Goal: Task Accomplishment & Management: Complete application form

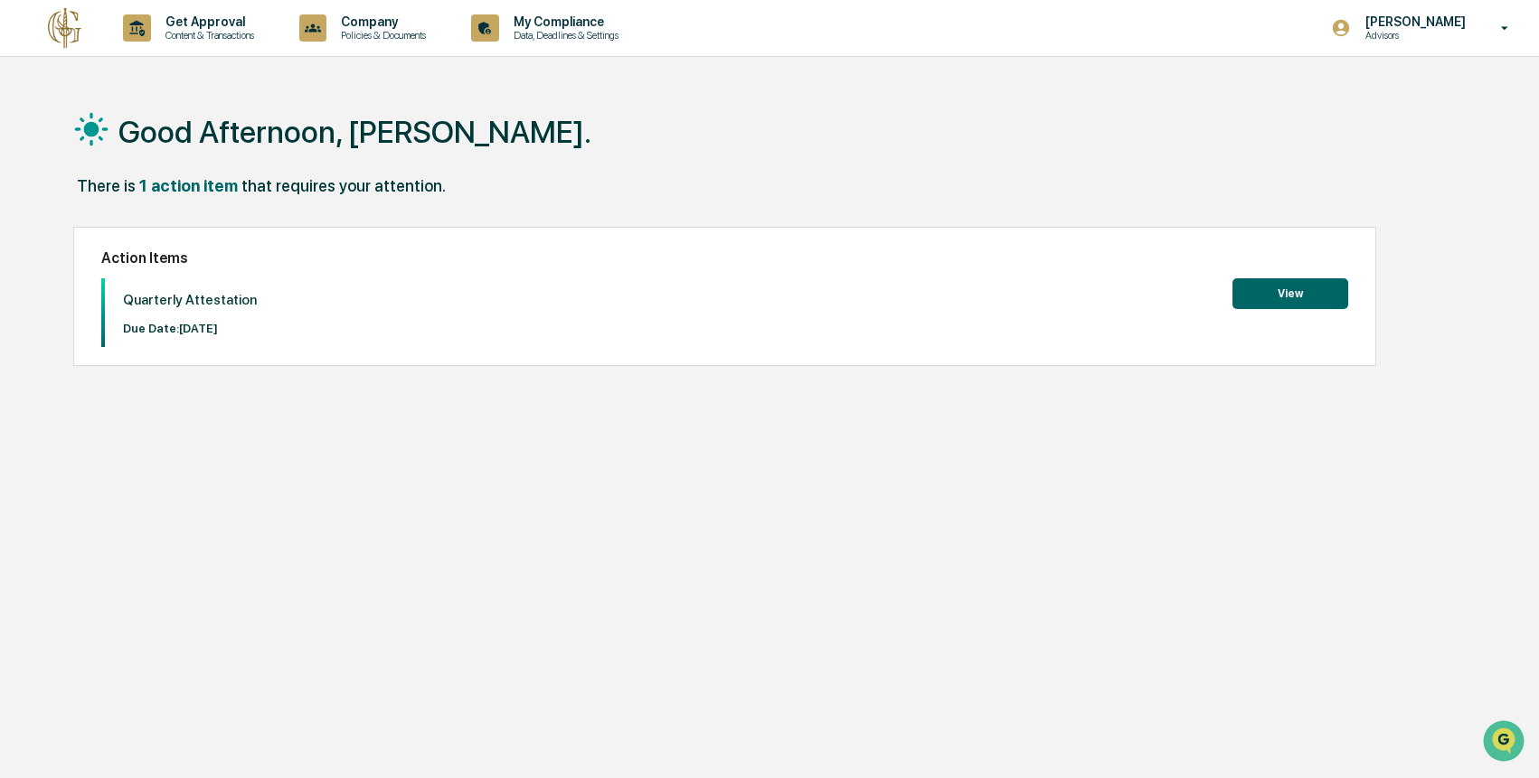
click at [1271, 291] on button "View" at bounding box center [1290, 293] width 116 height 31
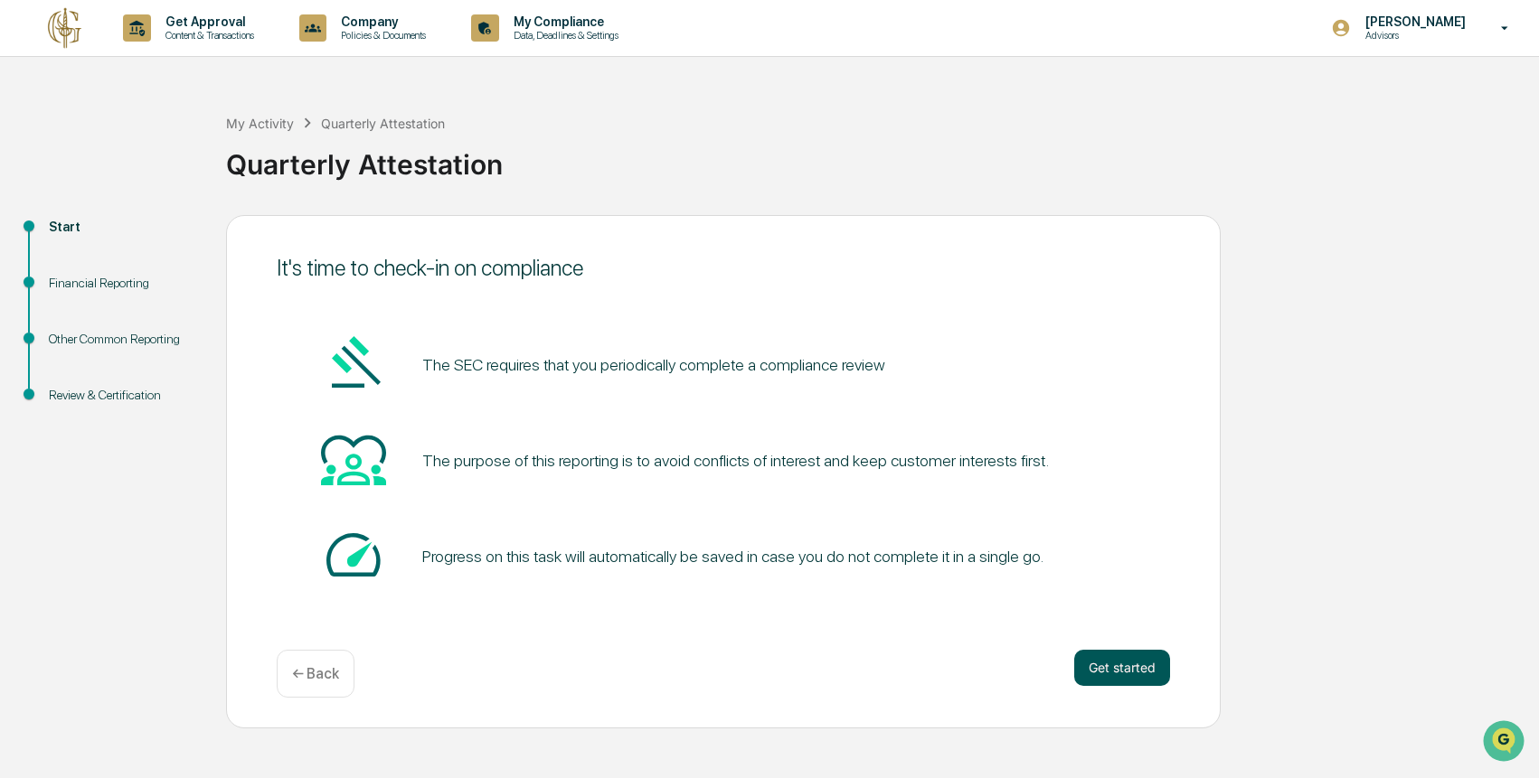
click at [1126, 672] on button "Get started" at bounding box center [1122, 668] width 96 height 36
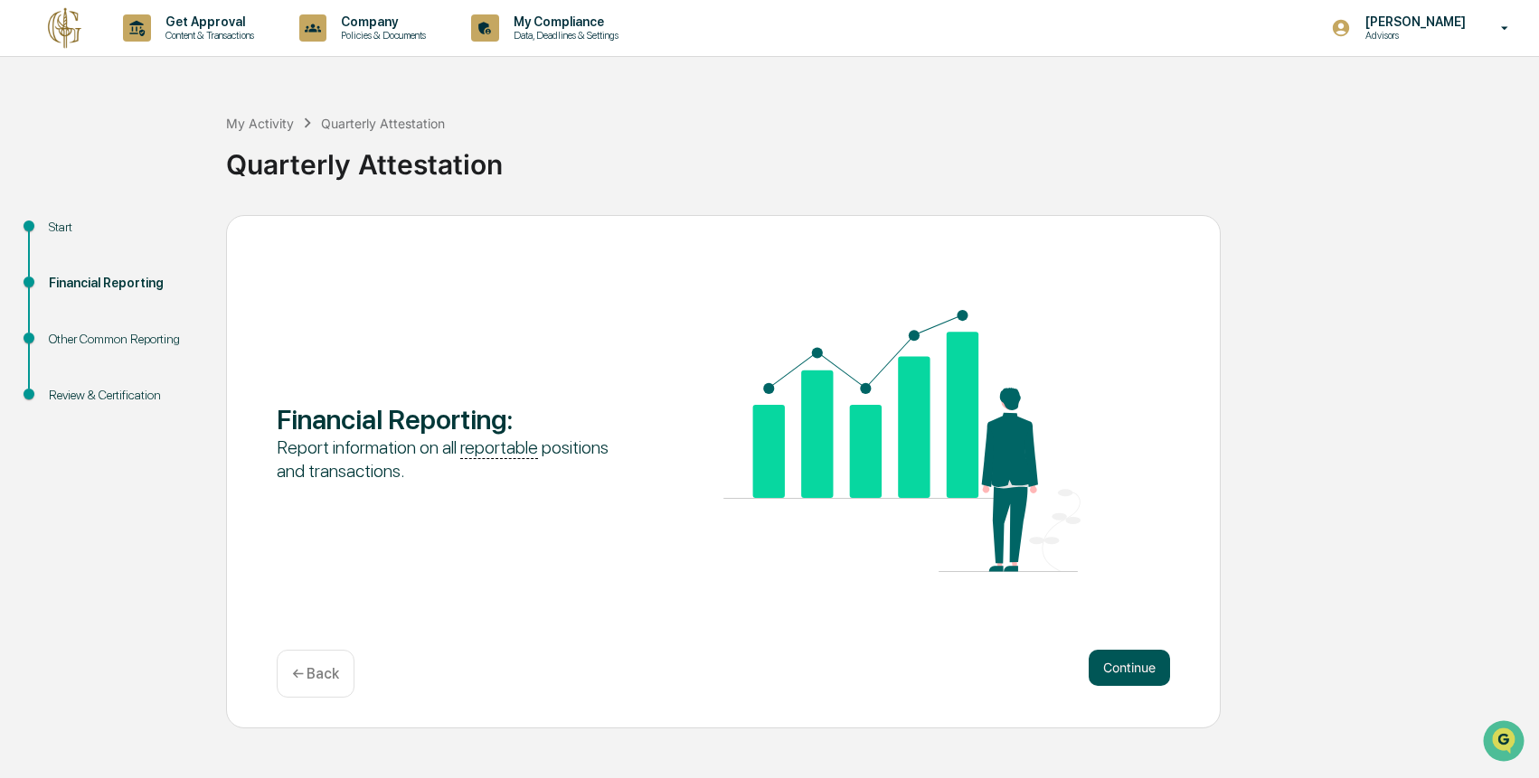
click at [1145, 675] on button "Continue" at bounding box center [1129, 668] width 81 height 36
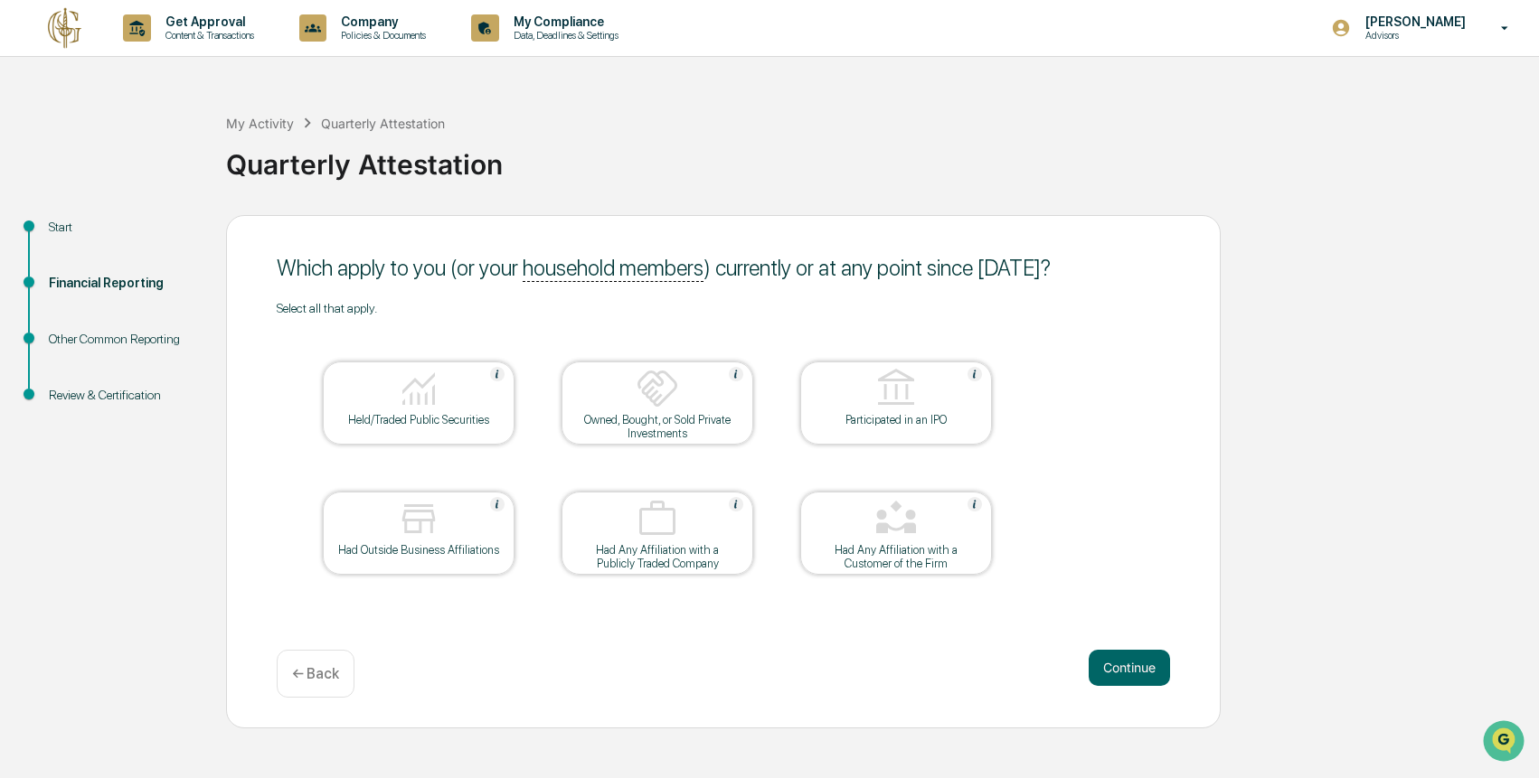
click at [447, 405] on div at bounding box center [418, 390] width 181 height 46
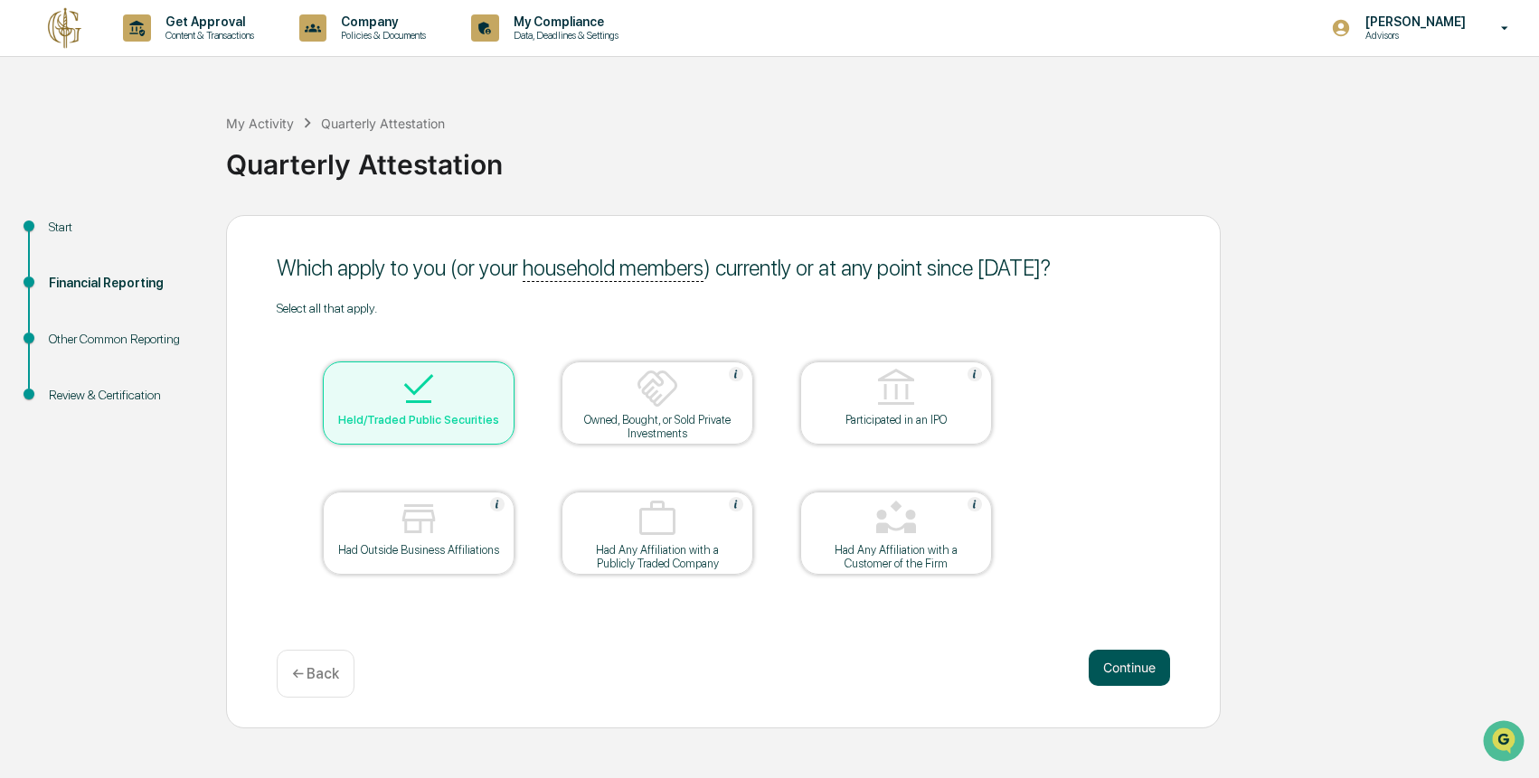
click at [1150, 675] on button "Continue" at bounding box center [1129, 668] width 81 height 36
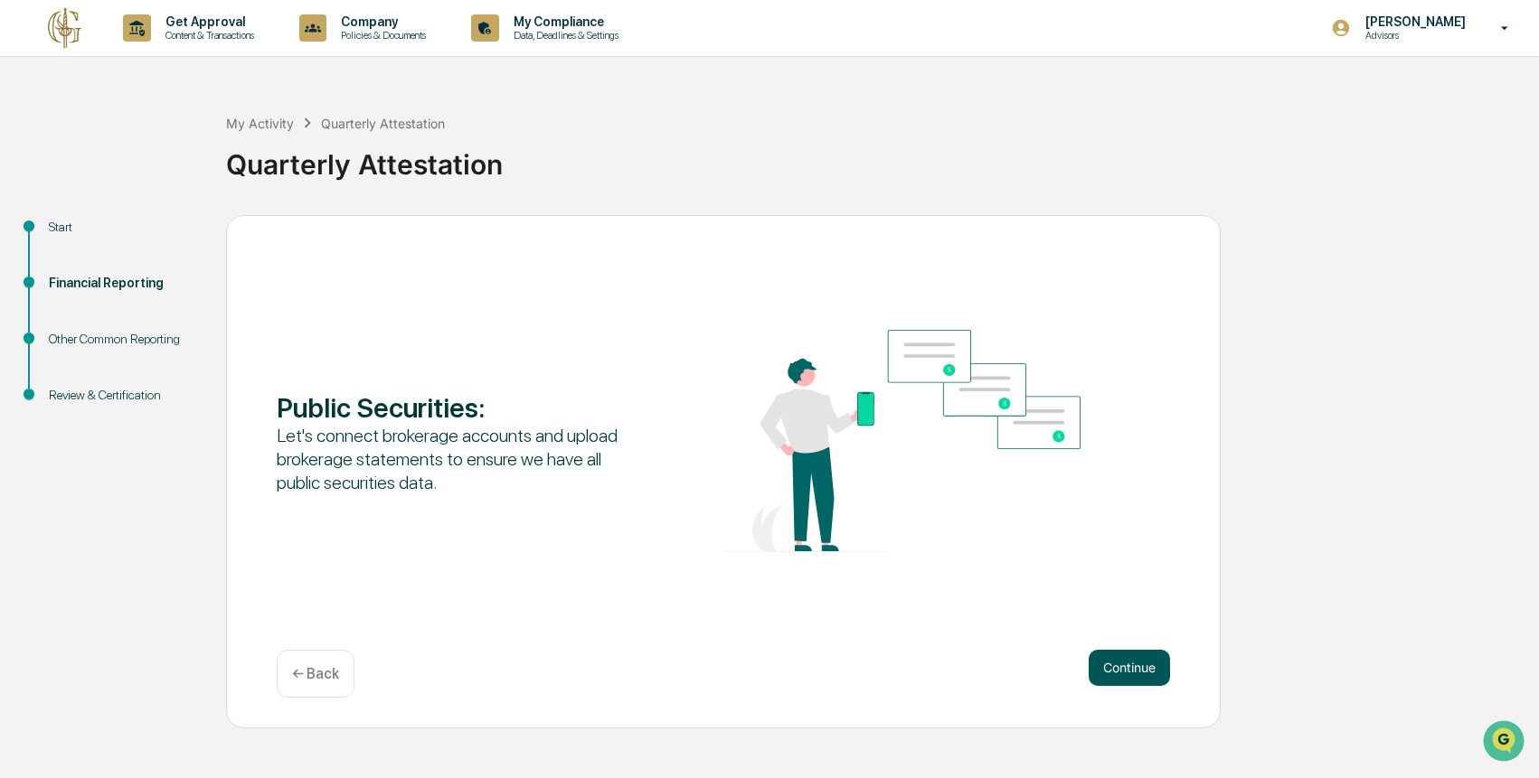
click at [1145, 673] on button "Continue" at bounding box center [1129, 668] width 81 height 36
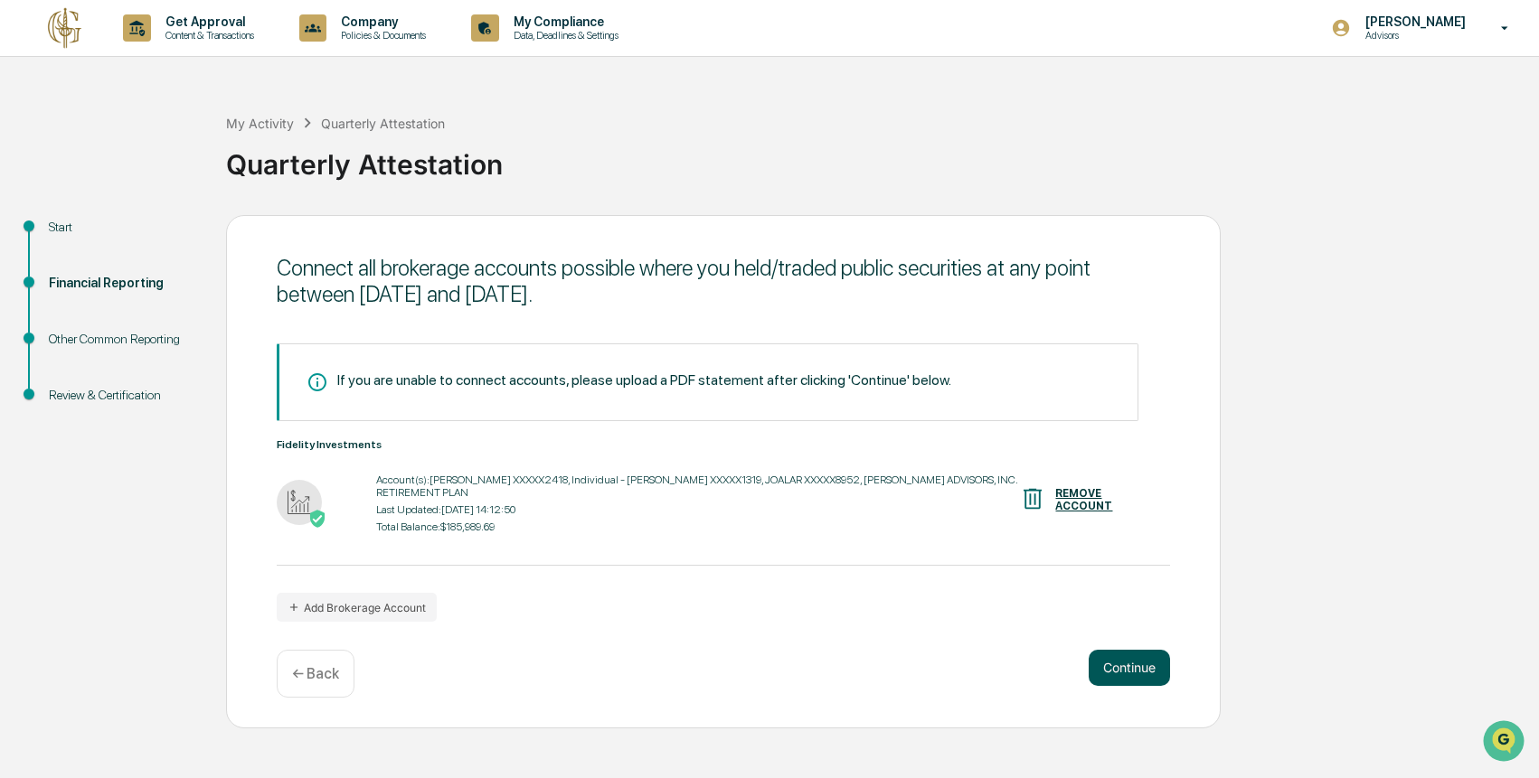
click at [1120, 669] on button "Continue" at bounding box center [1129, 668] width 81 height 36
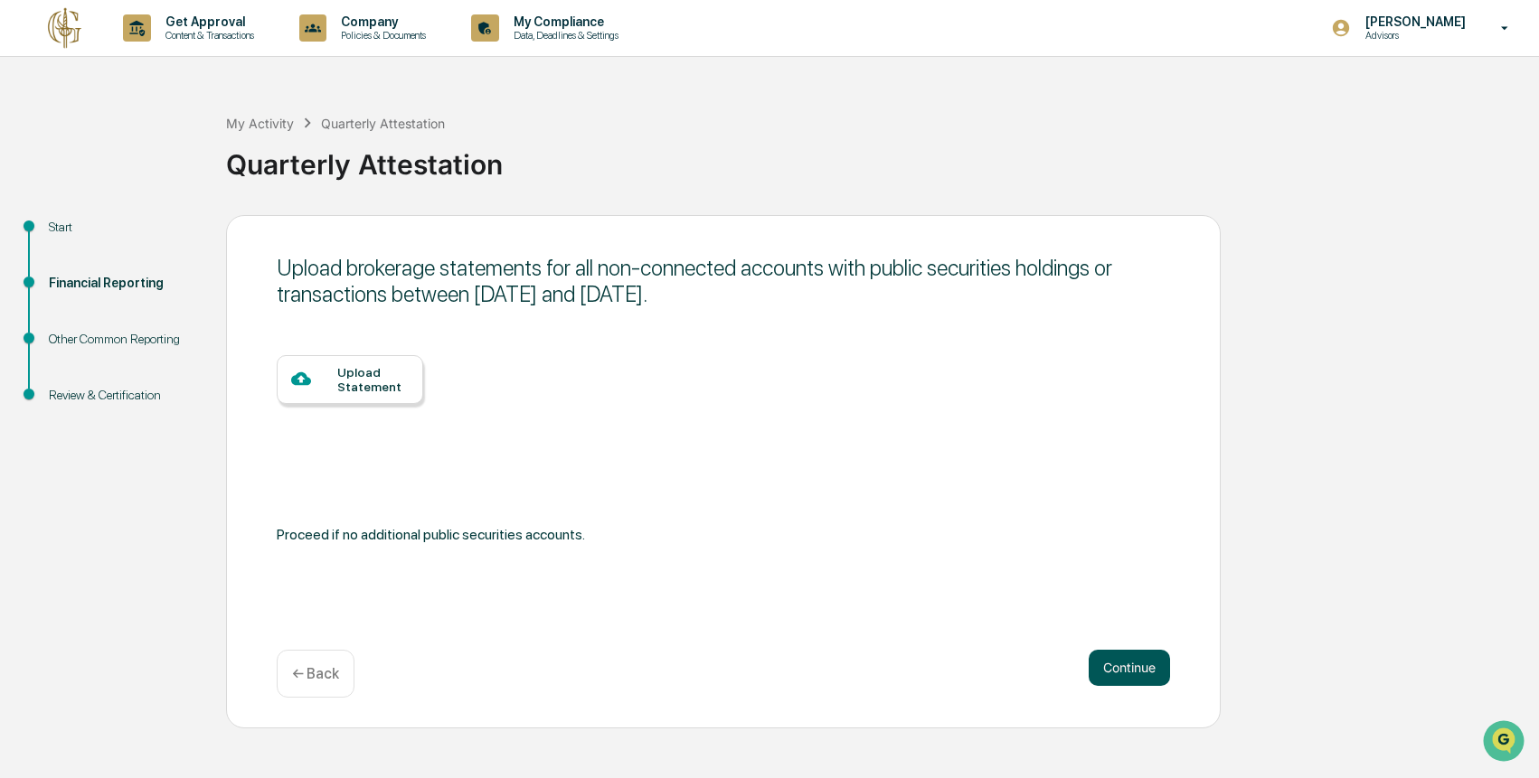
click at [1113, 665] on button "Continue" at bounding box center [1129, 668] width 81 height 36
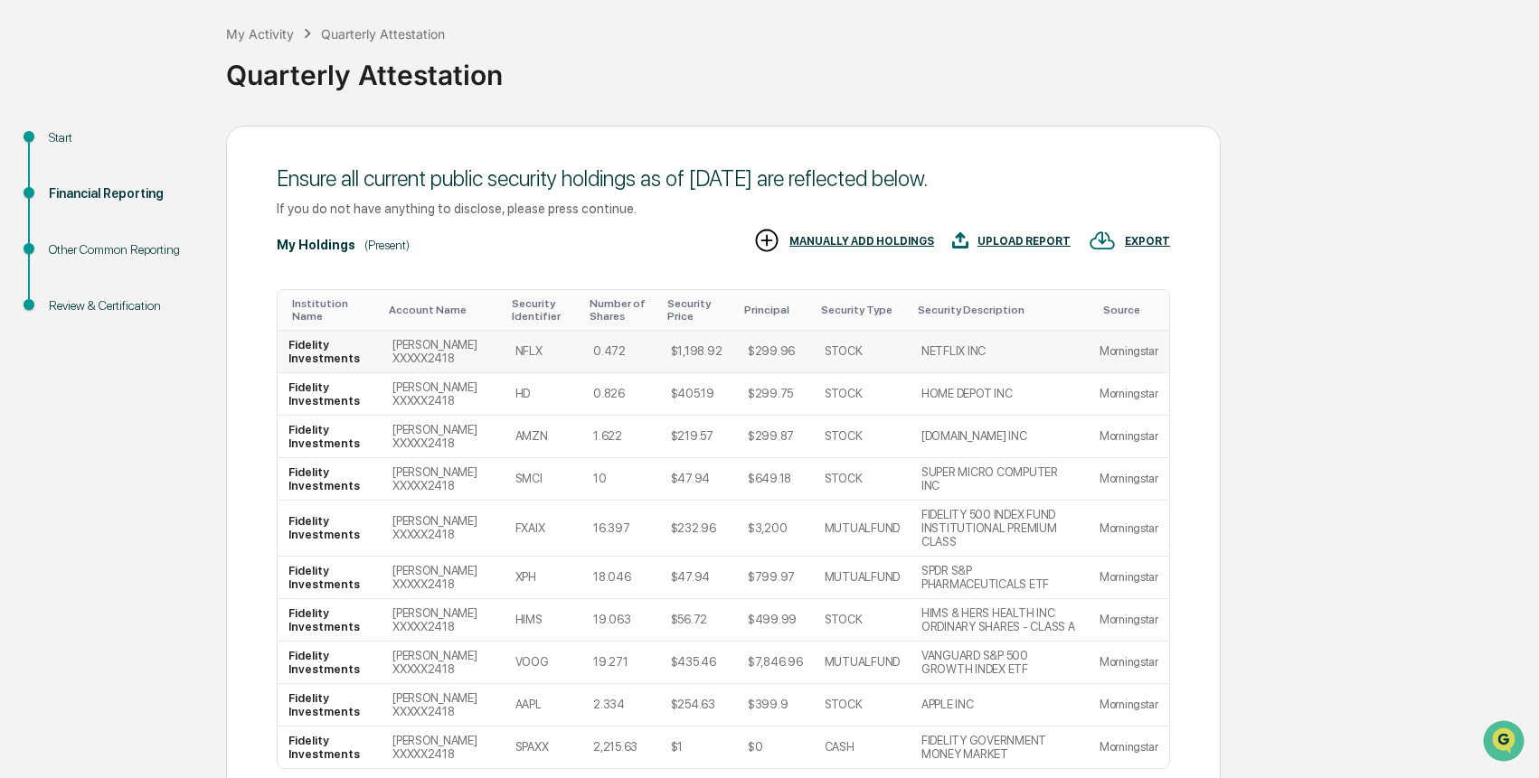
scroll to position [238, 0]
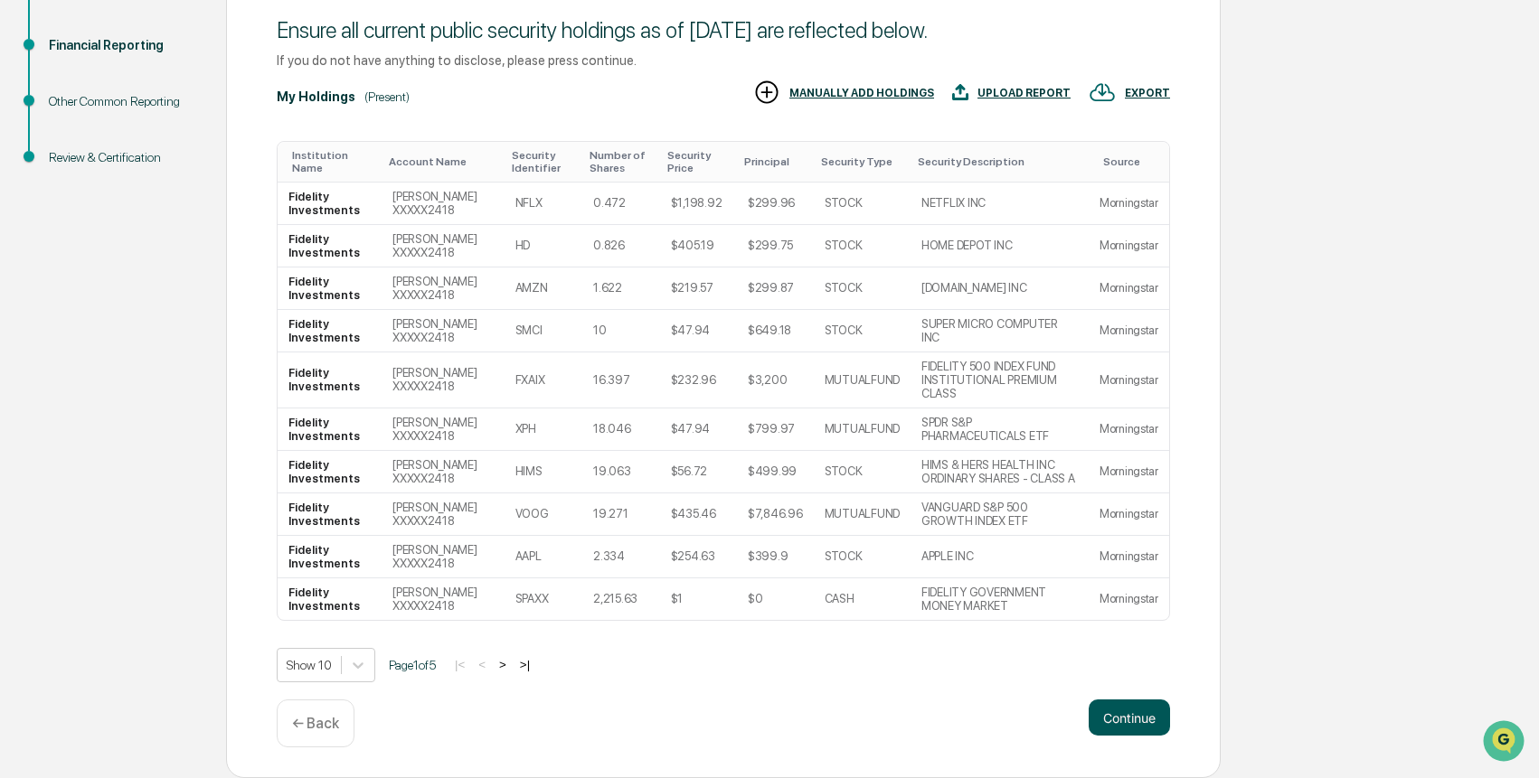
click at [1138, 709] on button "Continue" at bounding box center [1129, 718] width 81 height 36
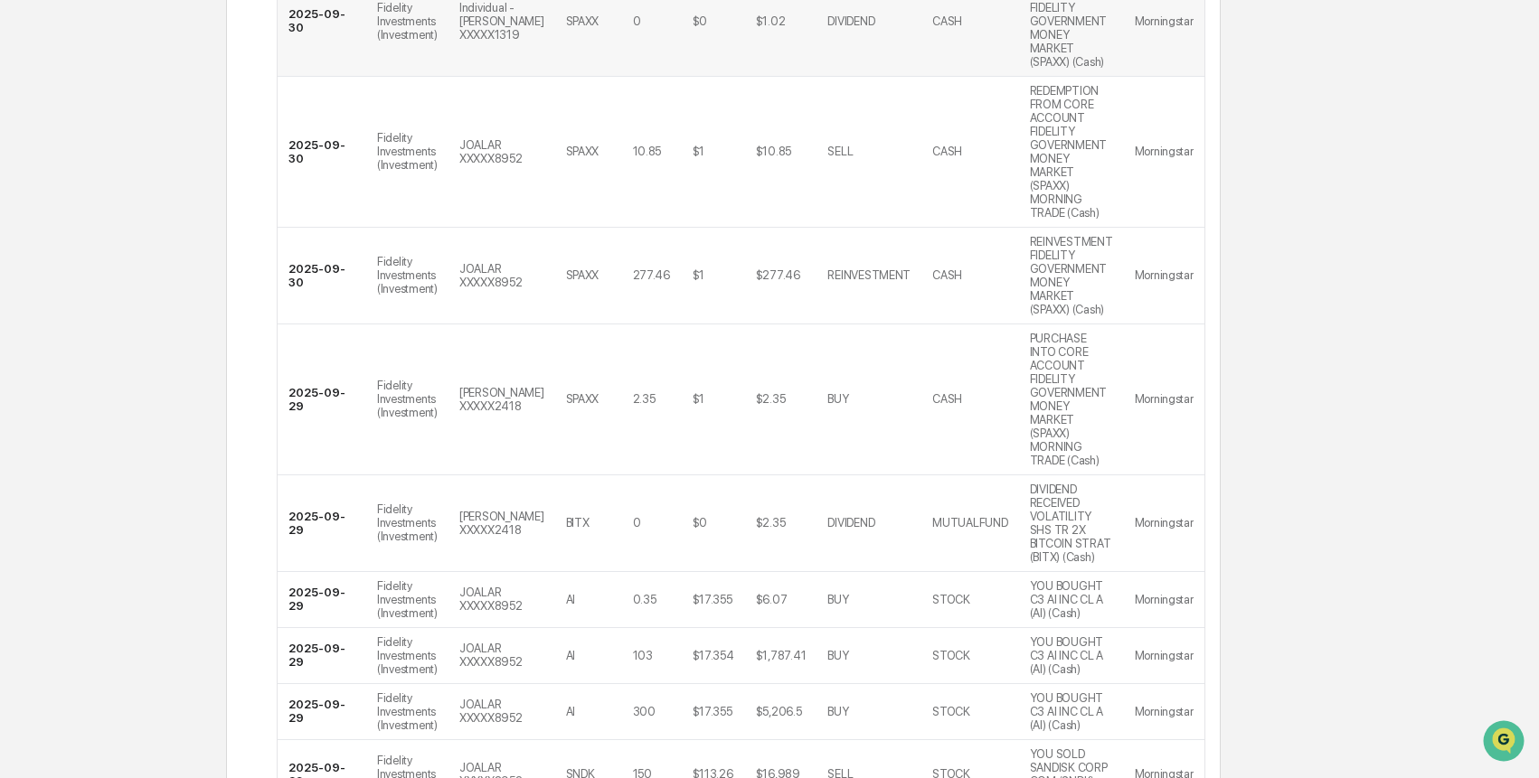
scroll to position [751, 0]
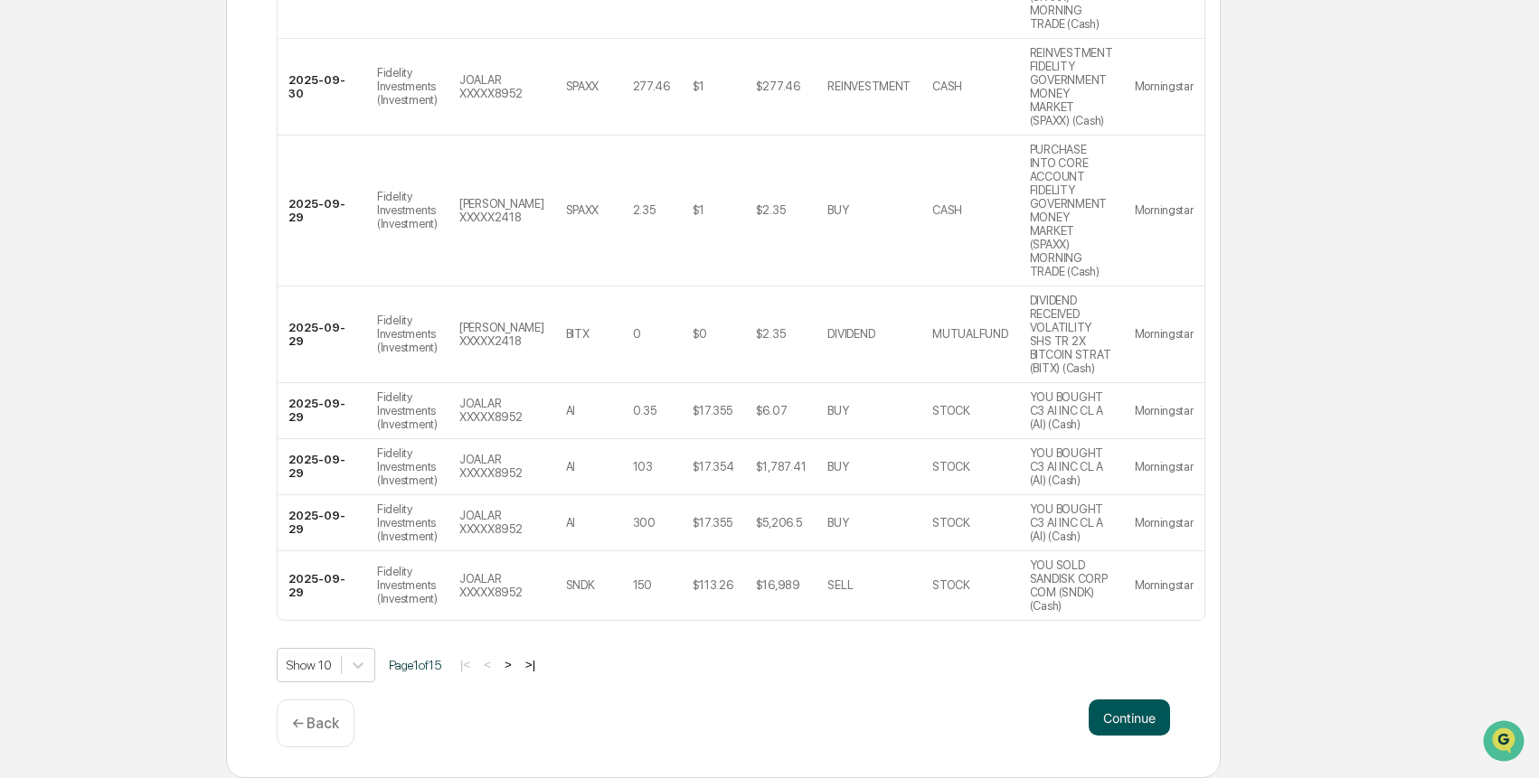
click at [1132, 711] on button "Continue" at bounding box center [1129, 718] width 81 height 36
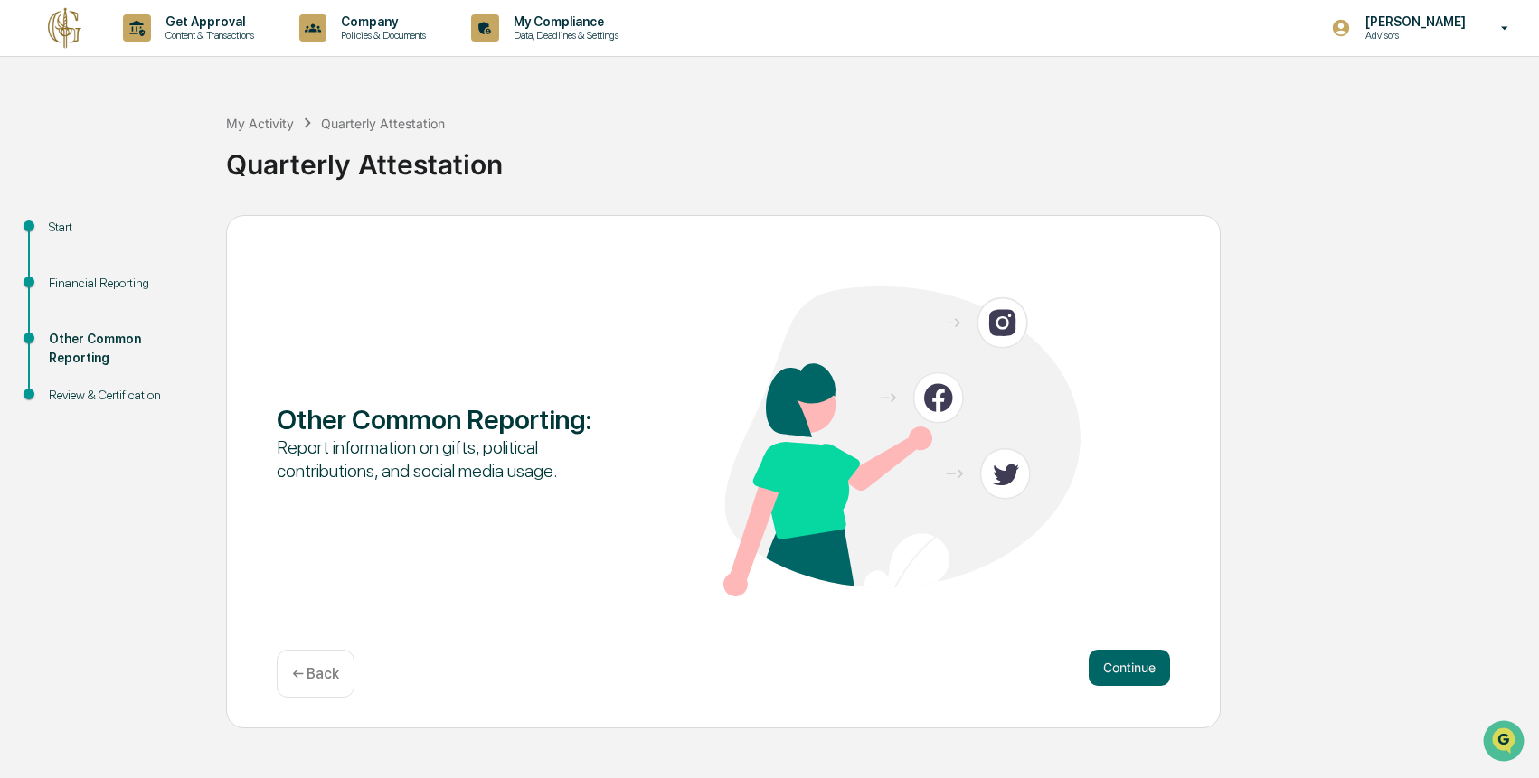
scroll to position [0, 0]
click at [1142, 668] on button "Continue" at bounding box center [1129, 668] width 81 height 36
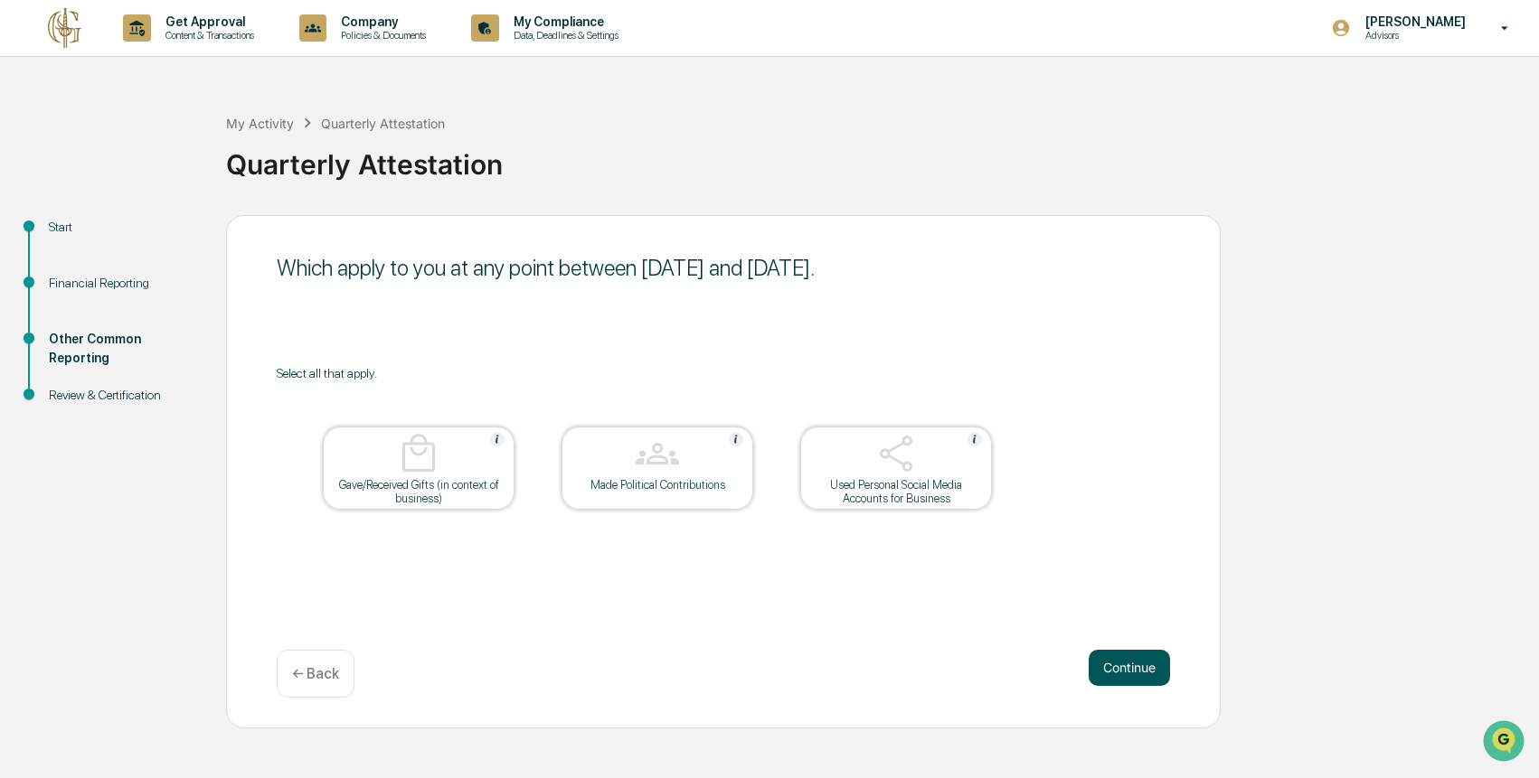
click at [1136, 674] on button "Continue" at bounding box center [1129, 668] width 81 height 36
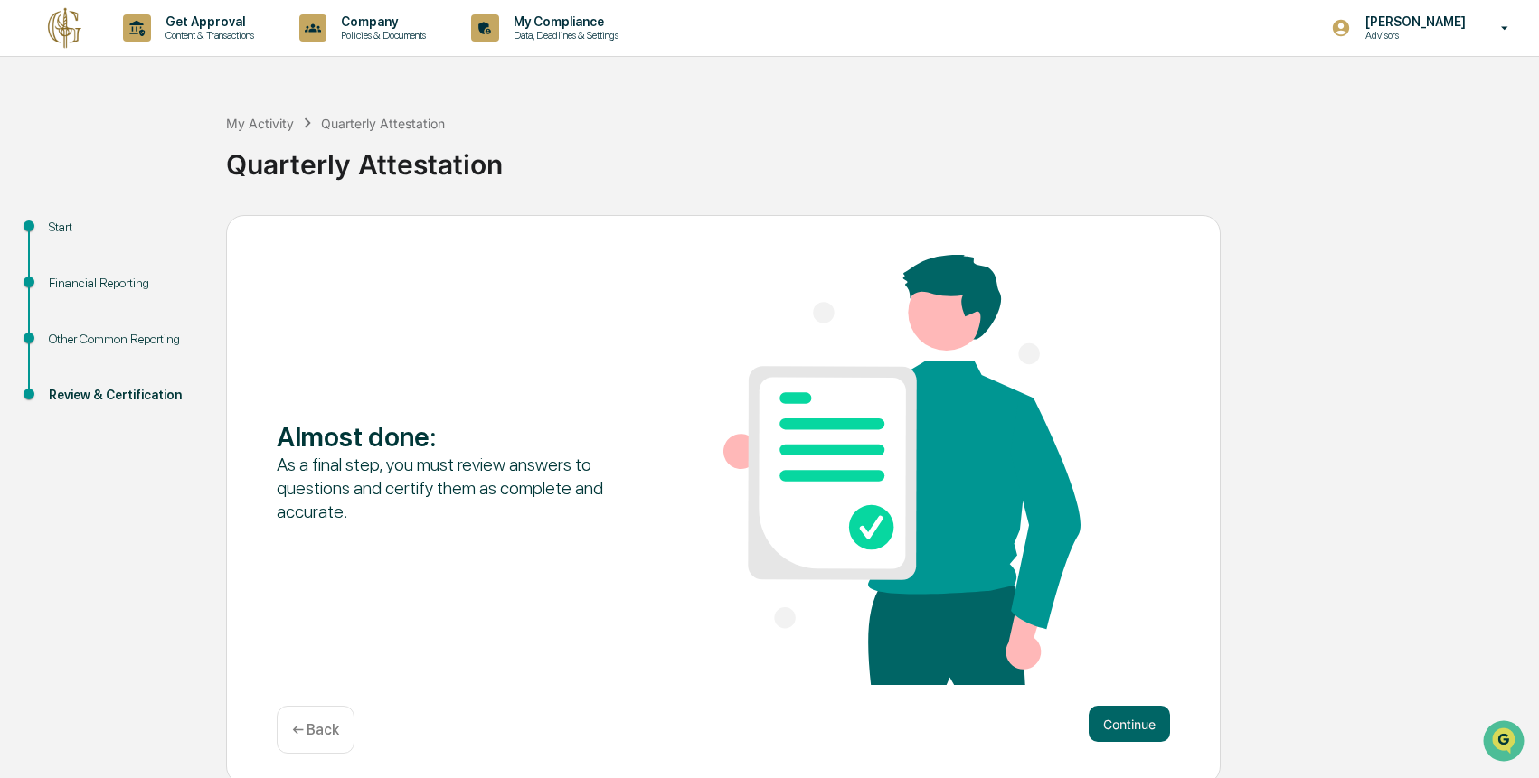
scroll to position [7, 0]
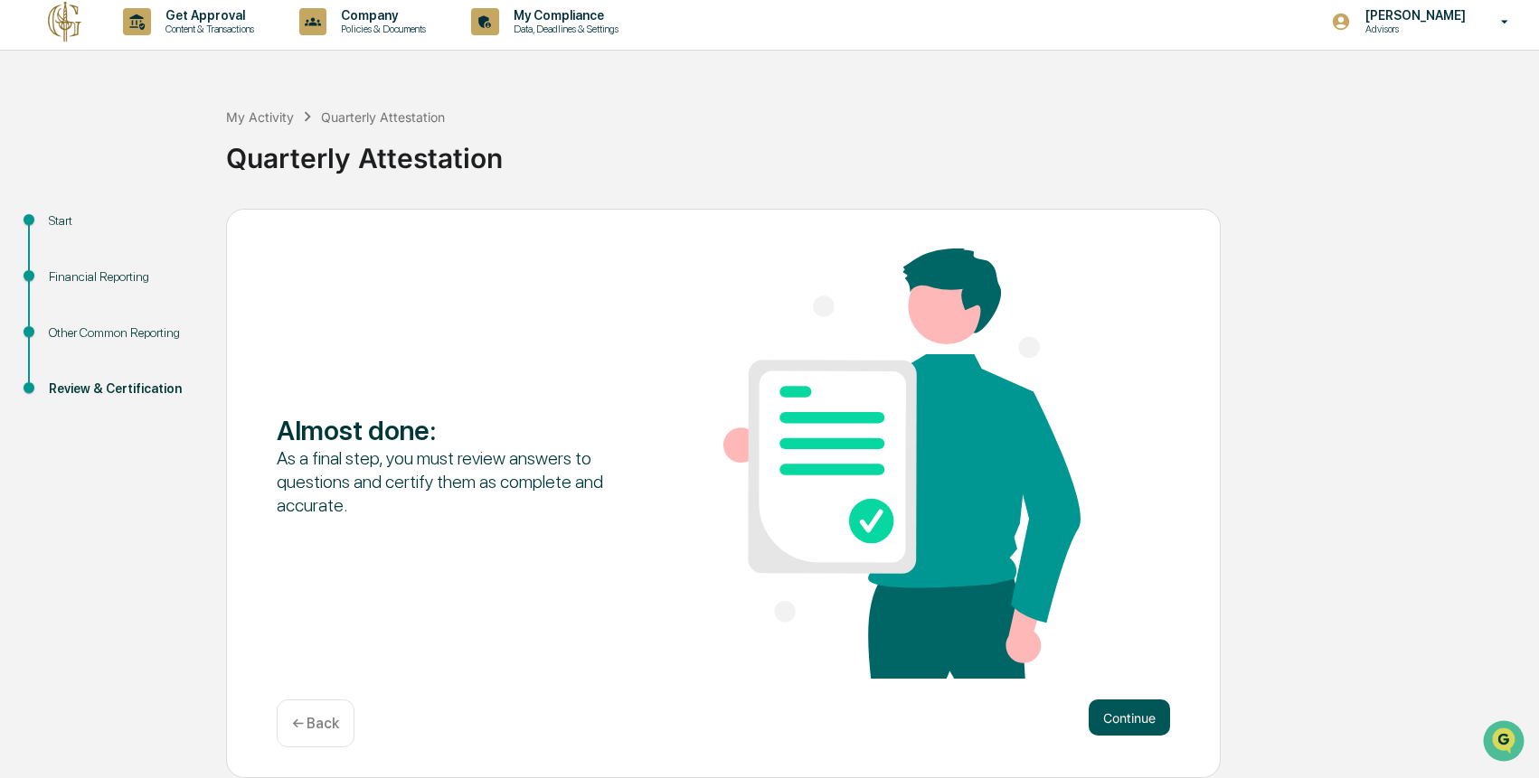
click at [1115, 721] on button "Continue" at bounding box center [1129, 718] width 81 height 36
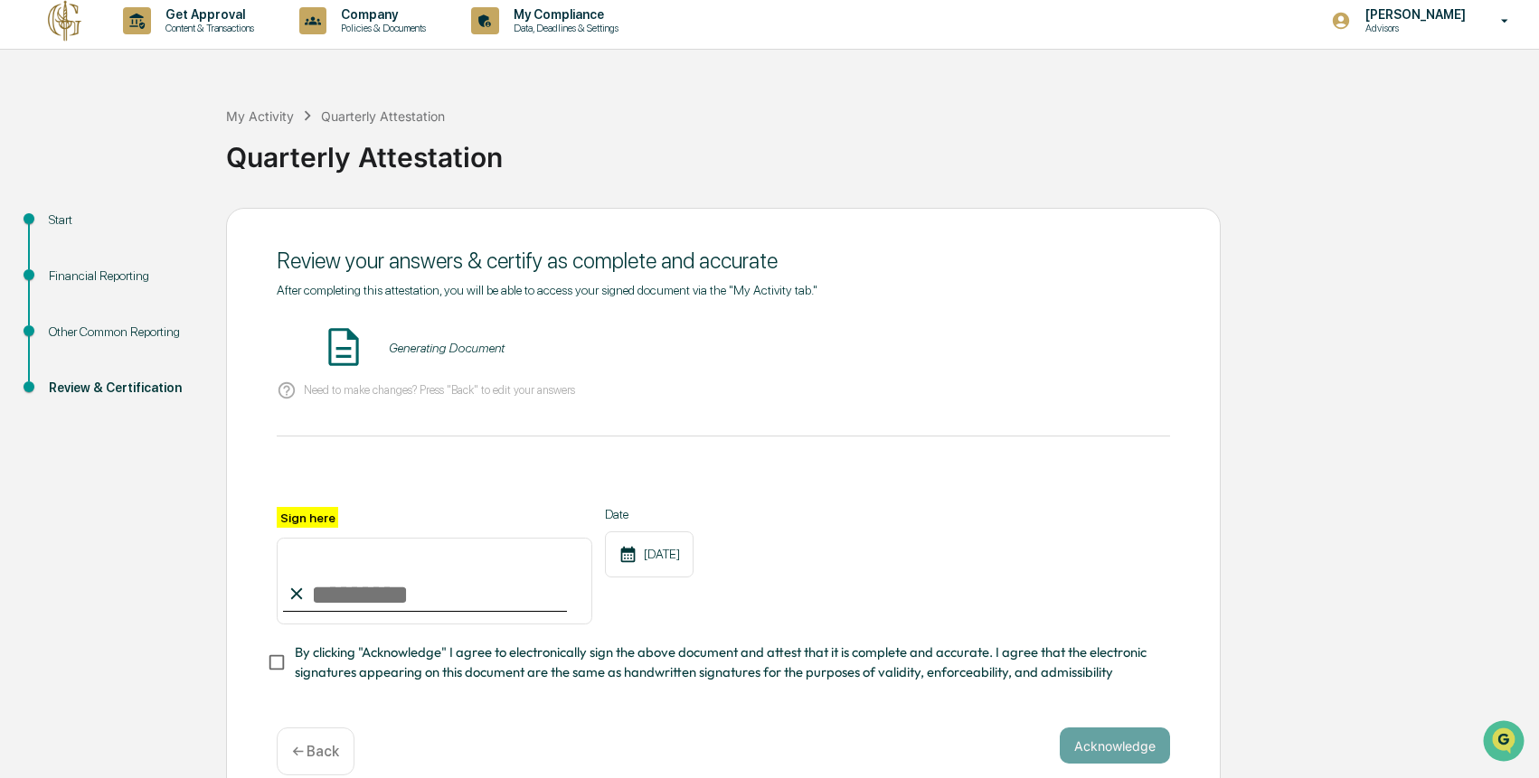
click at [394, 589] on input "Sign here" at bounding box center [435, 581] width 316 height 87
type input "**********"
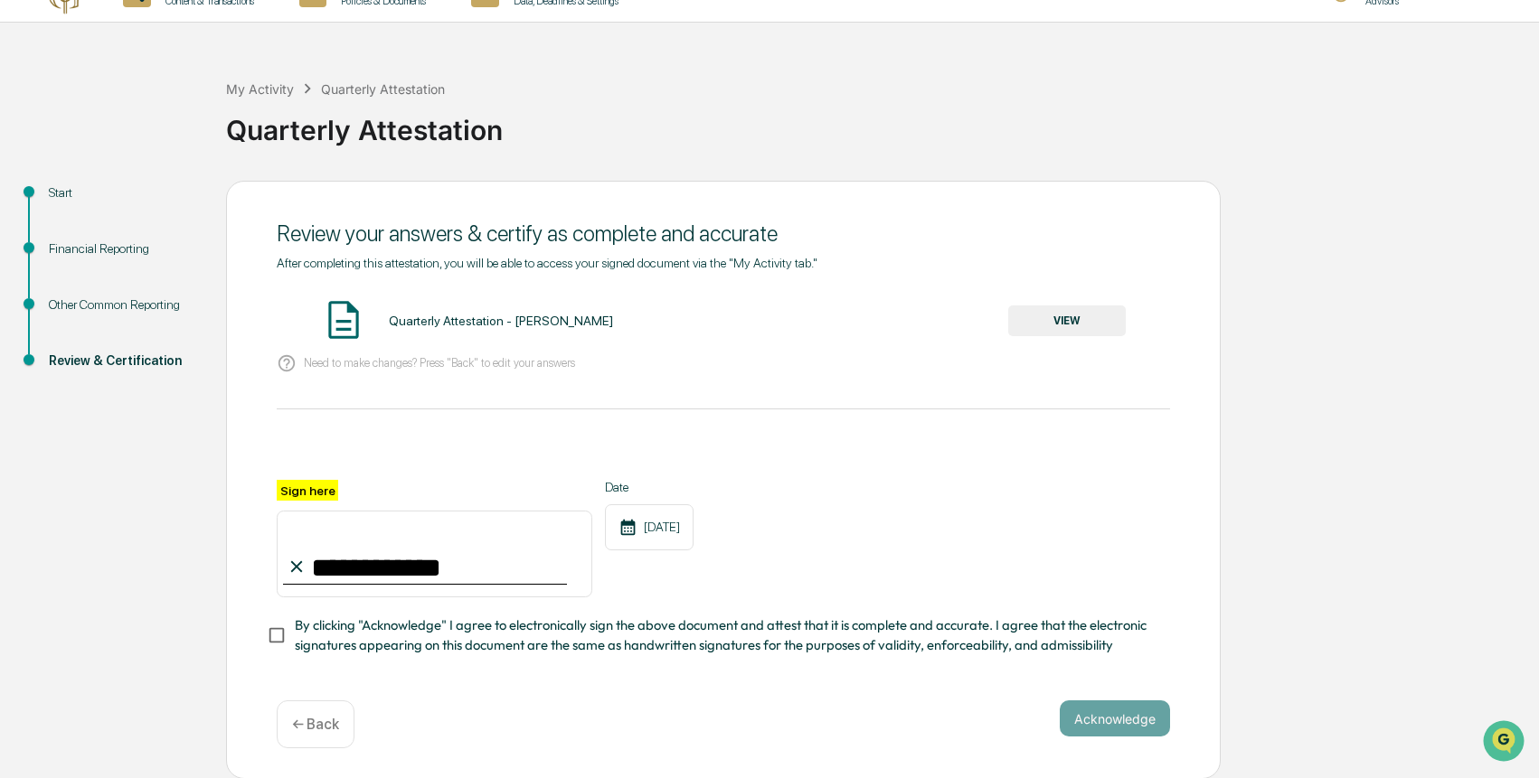
click at [417, 617] on span "By clicking "Acknowledge" I agree to electronically sign the above document and…" at bounding box center [725, 636] width 861 height 41
click at [1127, 716] on button "Acknowledge" at bounding box center [1115, 719] width 110 height 36
click at [671, 501] on div "Date [DATE]" at bounding box center [649, 539] width 89 height 118
click at [362, 326] on img at bounding box center [343, 319] width 45 height 45
click at [1027, 316] on button "VIEW" at bounding box center [1067, 321] width 118 height 31
